Goal: Task Accomplishment & Management: Use online tool/utility

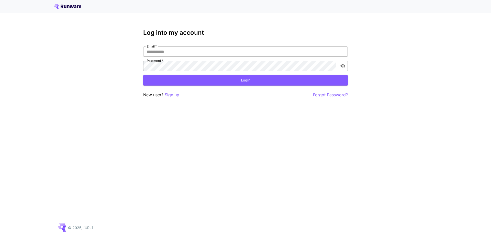
click at [155, 50] on input "Email   *" at bounding box center [245, 52] width 205 height 10
type input "**********"
click at [183, 78] on button "Login" at bounding box center [245, 80] width 205 height 10
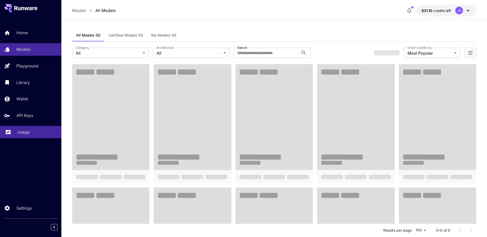
click at [23, 135] on p "Usage" at bounding box center [23, 132] width 12 height 6
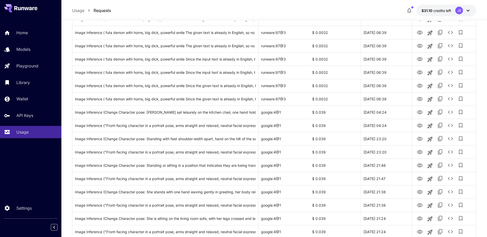
scroll to position [262, 0]
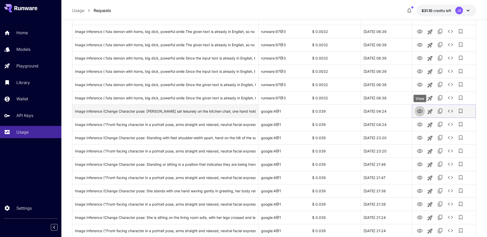
click at [419, 110] on icon "View" at bounding box center [420, 112] width 6 height 6
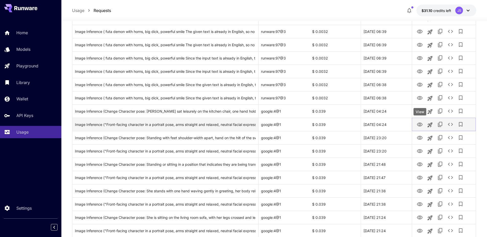
click at [421, 124] on icon "View" at bounding box center [420, 125] width 6 height 4
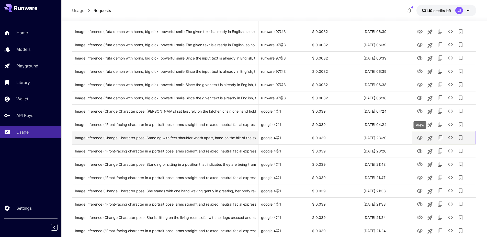
click at [420, 138] on icon "View" at bounding box center [420, 138] width 6 height 6
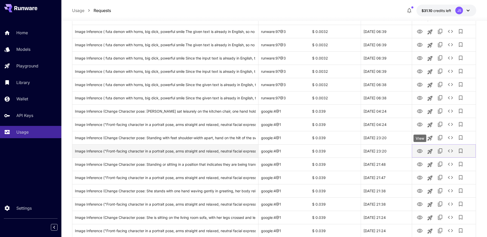
click at [420, 150] on icon "View" at bounding box center [420, 151] width 6 height 4
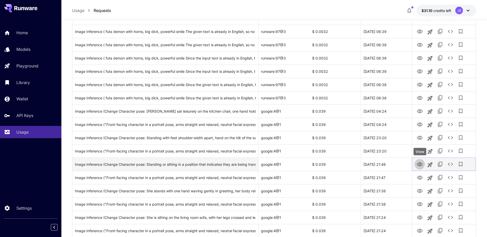
click at [420, 165] on icon "View" at bounding box center [420, 165] width 6 height 6
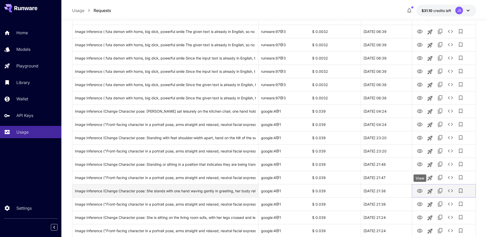
click at [420, 193] on icon "View" at bounding box center [420, 191] width 6 height 4
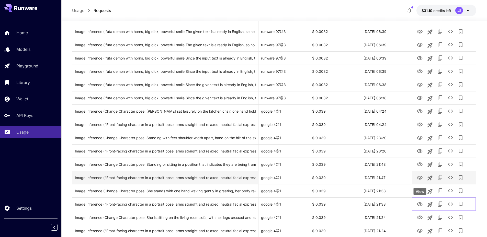
drag, startPoint x: 420, startPoint y: 204, endPoint x: 419, endPoint y: 177, distance: 27.4
click at [420, 204] on icon "View" at bounding box center [420, 205] width 6 height 6
